Goal: Information Seeking & Learning: Learn about a topic

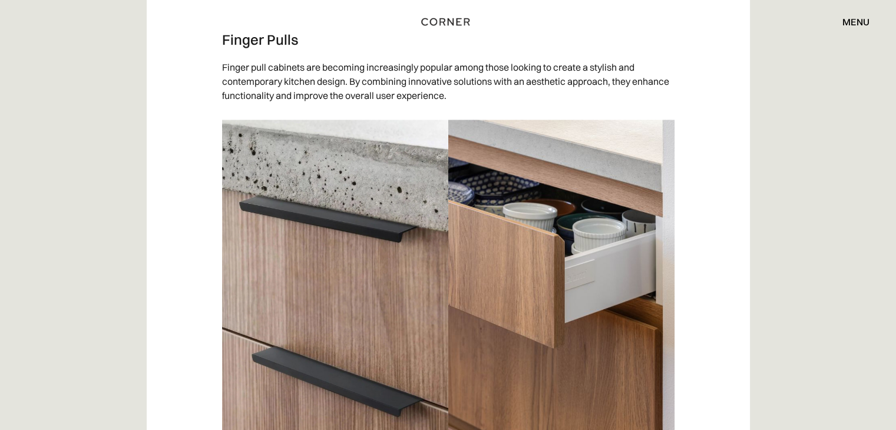
scroll to position [2181, 0]
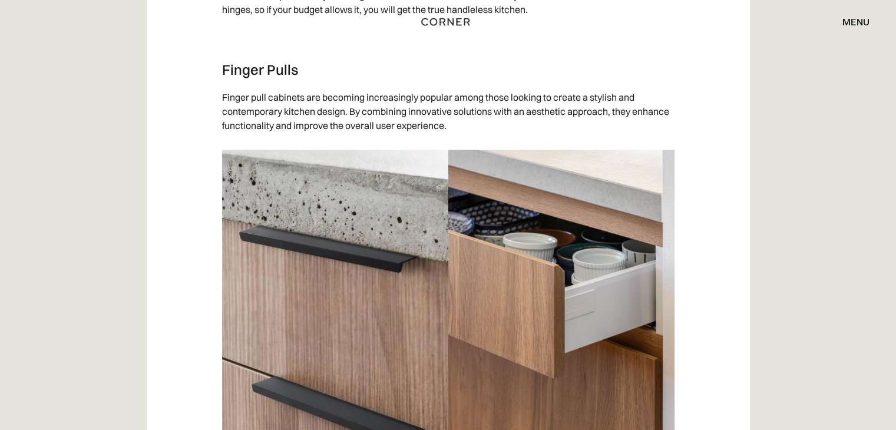
click at [224, 68] on h3 "Finger Pulls" at bounding box center [448, 69] width 453 height 18
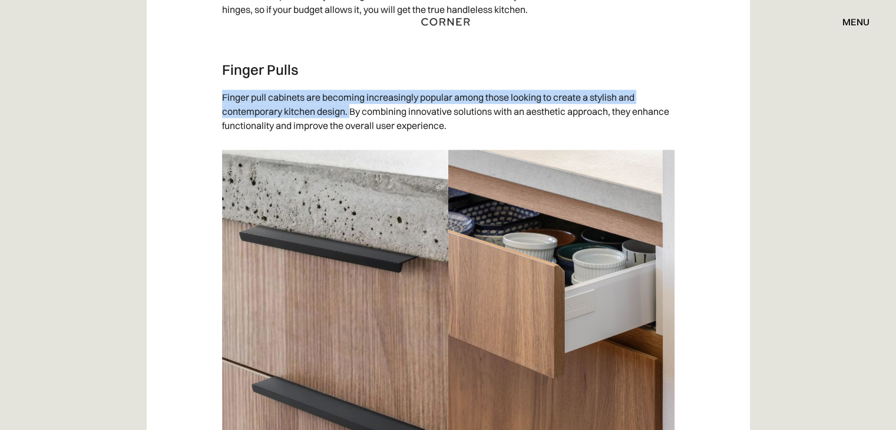
drag, startPoint x: 223, startPoint y: 95, endPoint x: 351, endPoint y: 107, distance: 128.5
click at [351, 107] on p "Finger pull cabinets are becoming increasingly popular among those looking to c…" at bounding box center [448, 111] width 453 height 54
copy p "Finger pull cabinets are becoming increasingly popular among those looking to c…"
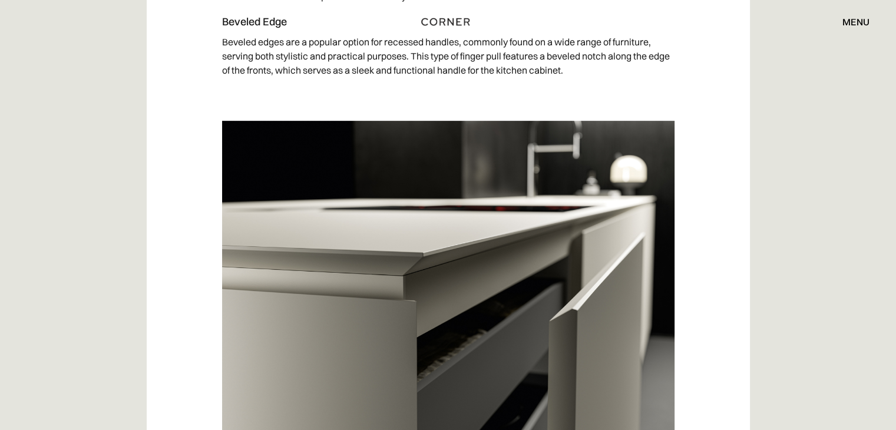
scroll to position [5068, 0]
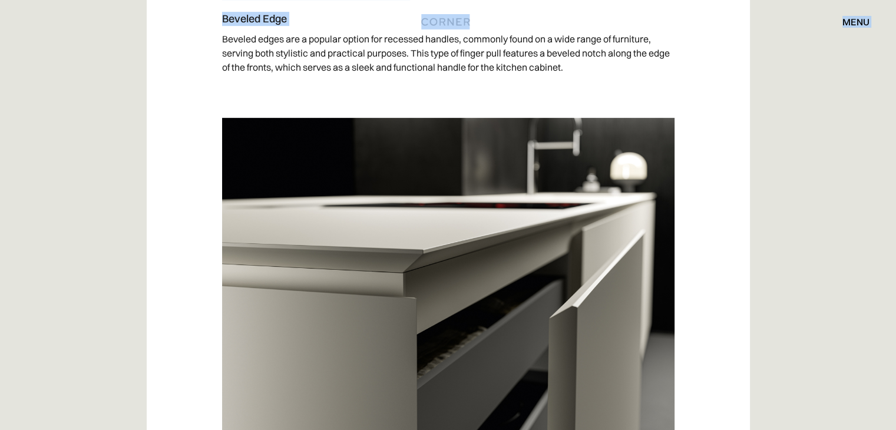
drag, startPoint x: 219, startPoint y: 52, endPoint x: 457, endPoint y: 47, distance: 238.2
drag, startPoint x: 457, startPoint y: 47, endPoint x: 405, endPoint y: 41, distance: 52.3
click at [460, 55] on p "Beveled edges are a popular option for recessed handles, commonly found on a wi…" at bounding box center [448, 53] width 453 height 54
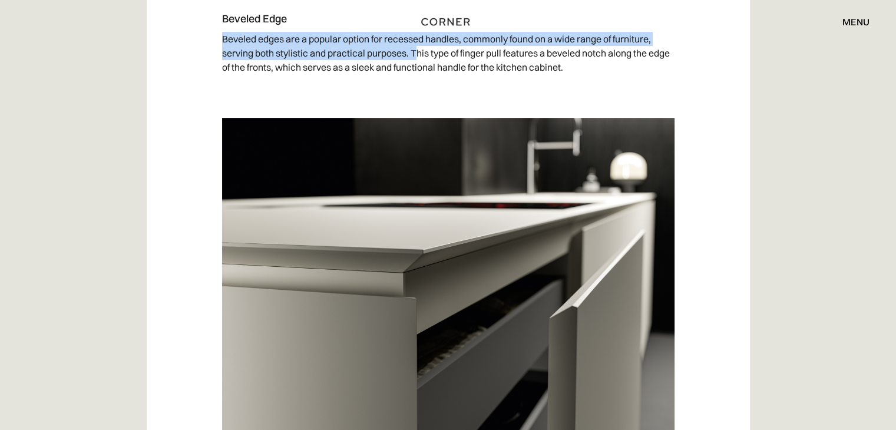
drag, startPoint x: 223, startPoint y: 52, endPoint x: 416, endPoint y: 62, distance: 193.6
click at [416, 62] on p "Beveled edges are a popular option for recessed handles, commonly found on a wi…" at bounding box center [448, 53] width 453 height 54
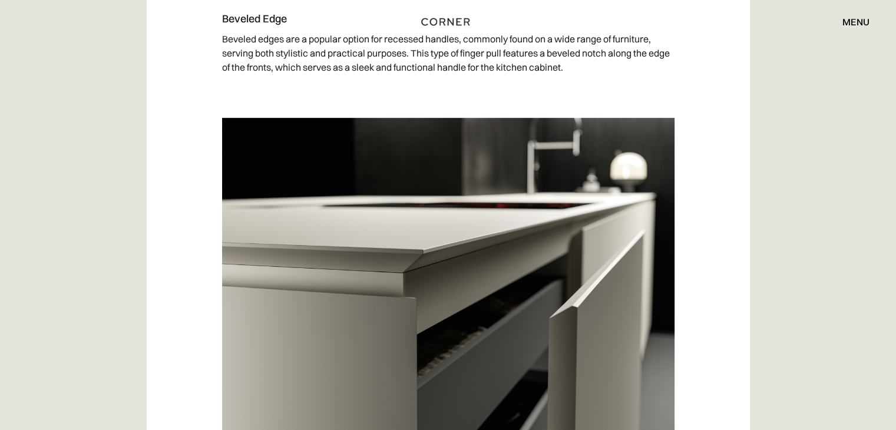
click at [463, 64] on p "Beveled edges are a popular option for recessed handles, commonly found on a wi…" at bounding box center [448, 53] width 453 height 54
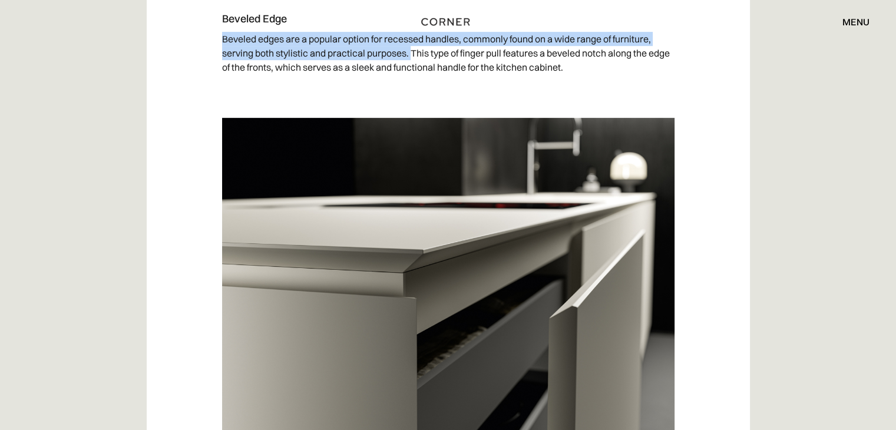
drag, startPoint x: 413, startPoint y: 69, endPoint x: 217, endPoint y: 49, distance: 196.7
copy p "Beveled edges are a popular option for recessed handles, commonly found on a wi…"
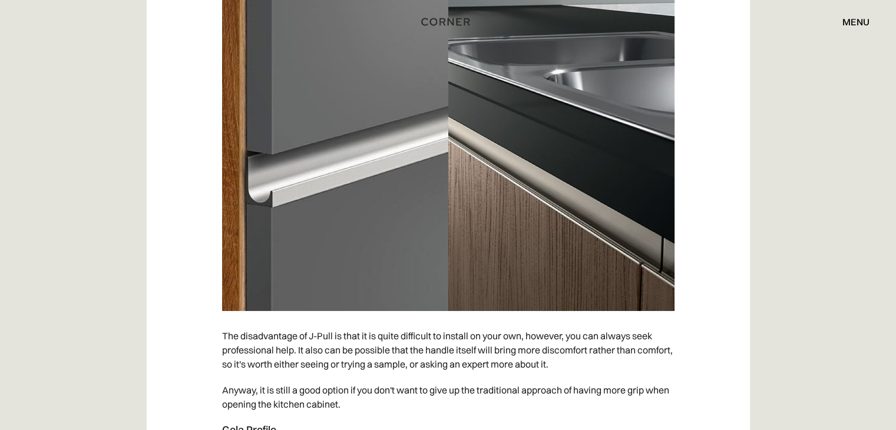
scroll to position [3700, 0]
